Goal: Transaction & Acquisition: Download file/media

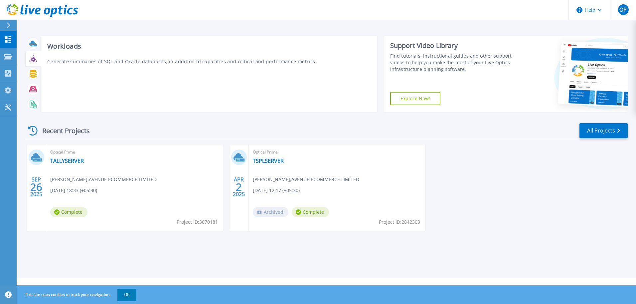
click at [27, 38] on div at bounding box center [33, 43] width 15 height 15
click at [56, 69] on div "Workloads Generate summaries of SQL and Oracle databases, in addition to capaci…" at bounding box center [209, 74] width 336 height 76
click at [56, 65] on div "Workloads Generate summaries of SQL and Oracle databases, in addition to capaci…" at bounding box center [209, 74] width 336 height 76
click at [50, 64] on p "Generate summaries of SQL and Oracle databases, in addition to capacities and c…" at bounding box center [208, 61] width 323 height 7
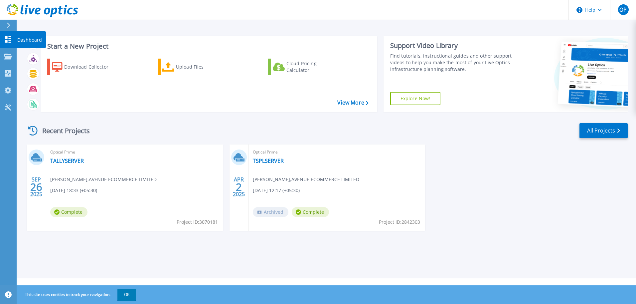
click at [9, 39] on icon at bounding box center [8, 39] width 6 height 6
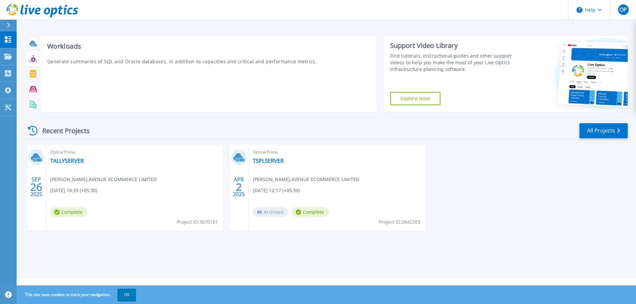
click at [69, 73] on div "Workloads Generate summaries of SQL and Oracle databases, in addition to capaci…" at bounding box center [209, 74] width 336 height 76
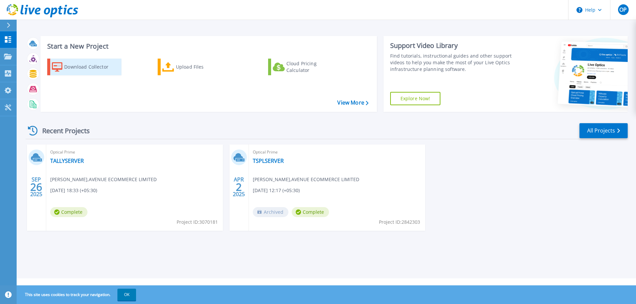
click at [78, 67] on div "Download Collector" at bounding box center [90, 66] width 53 height 13
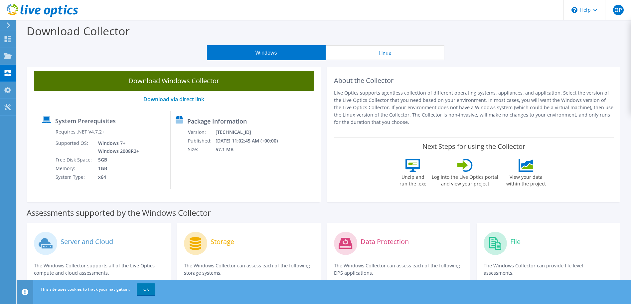
click at [188, 82] on link "Download Windows Collector" at bounding box center [174, 81] width 280 height 20
